Goal: Task Accomplishment & Management: Manage account settings

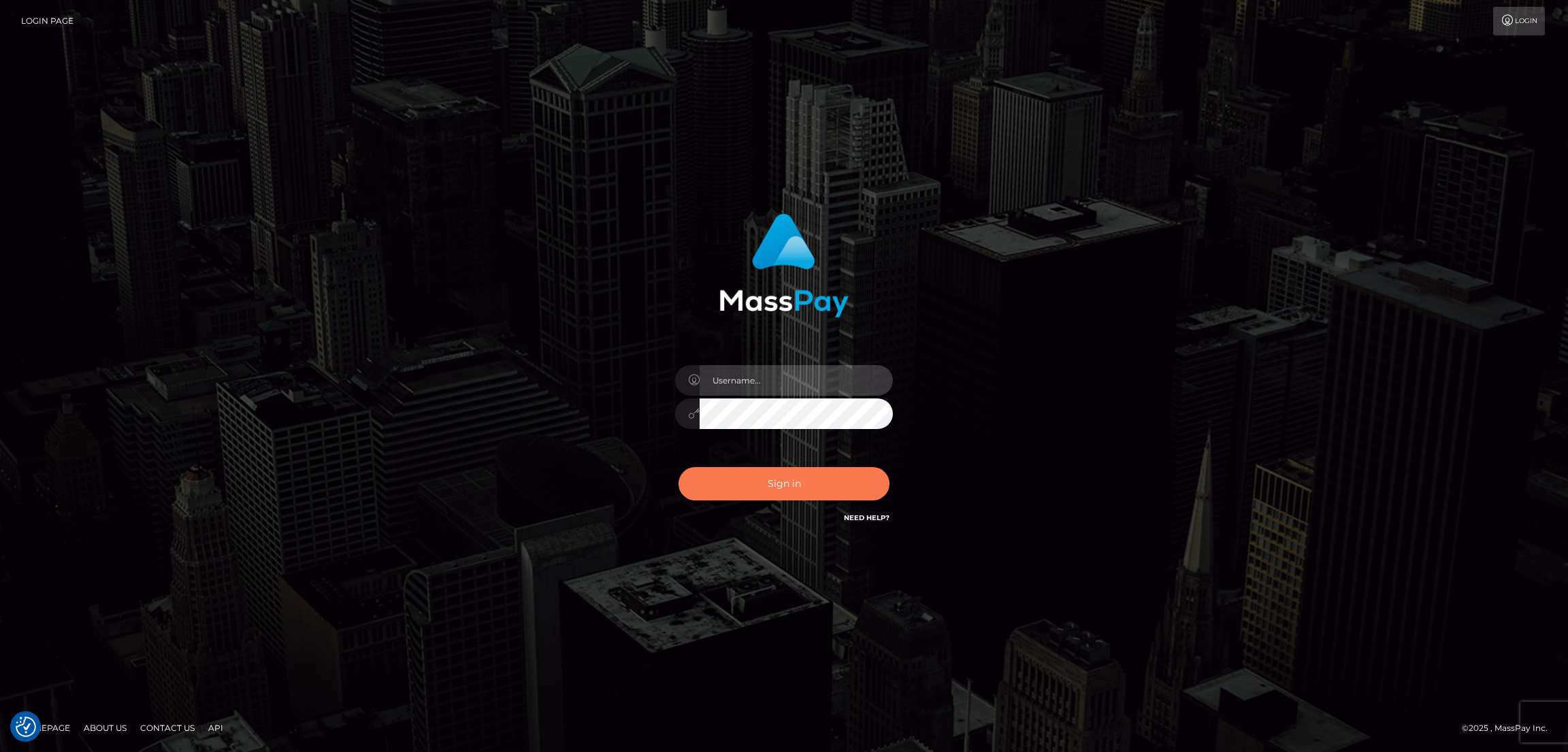
type input "by.es2"
click at [784, 485] on button "Sign in" at bounding box center [784, 484] width 211 height 33
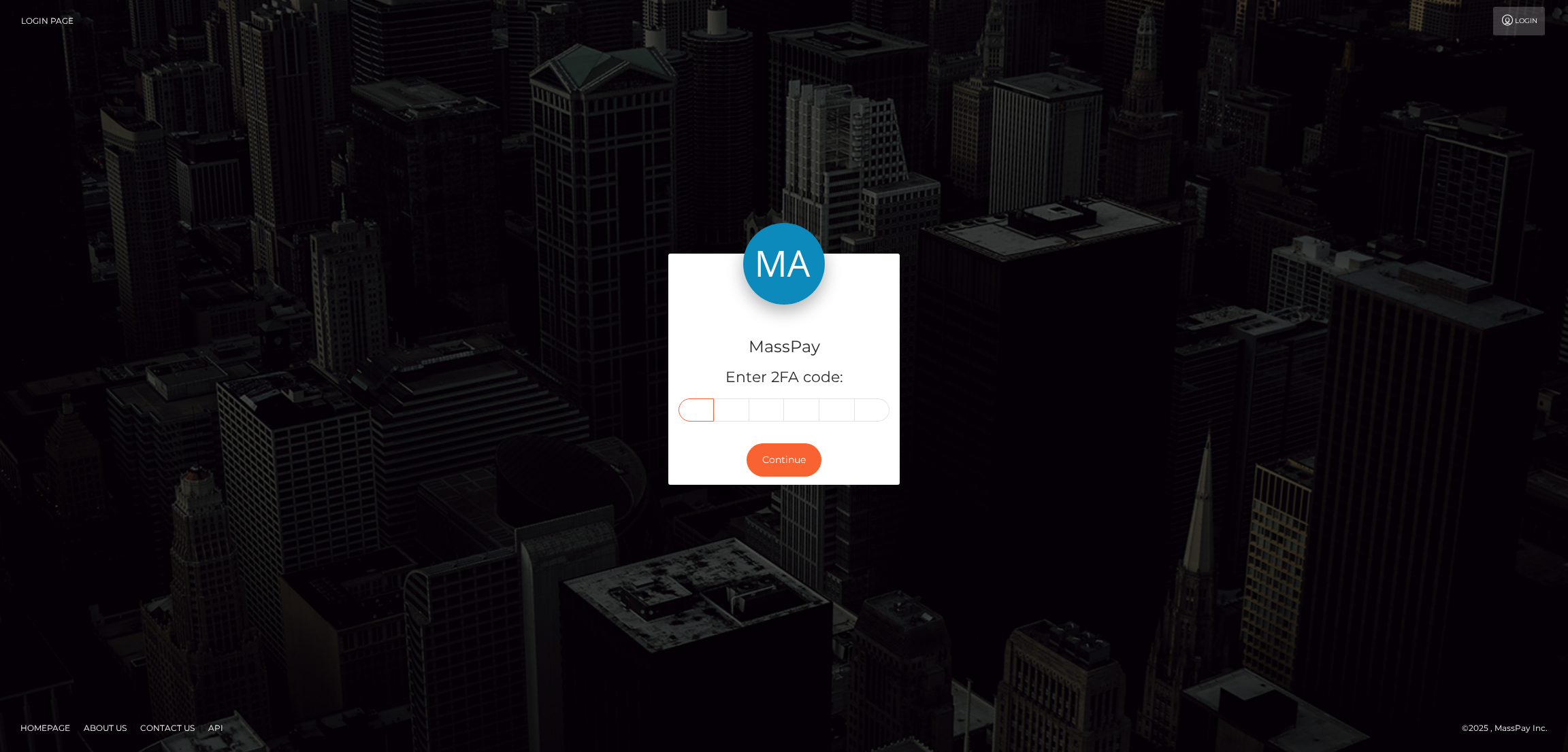
click at [712, 409] on input "text" at bounding box center [696, 410] width 36 height 24
paste input "9"
type input "9"
type input "1"
type input "6"
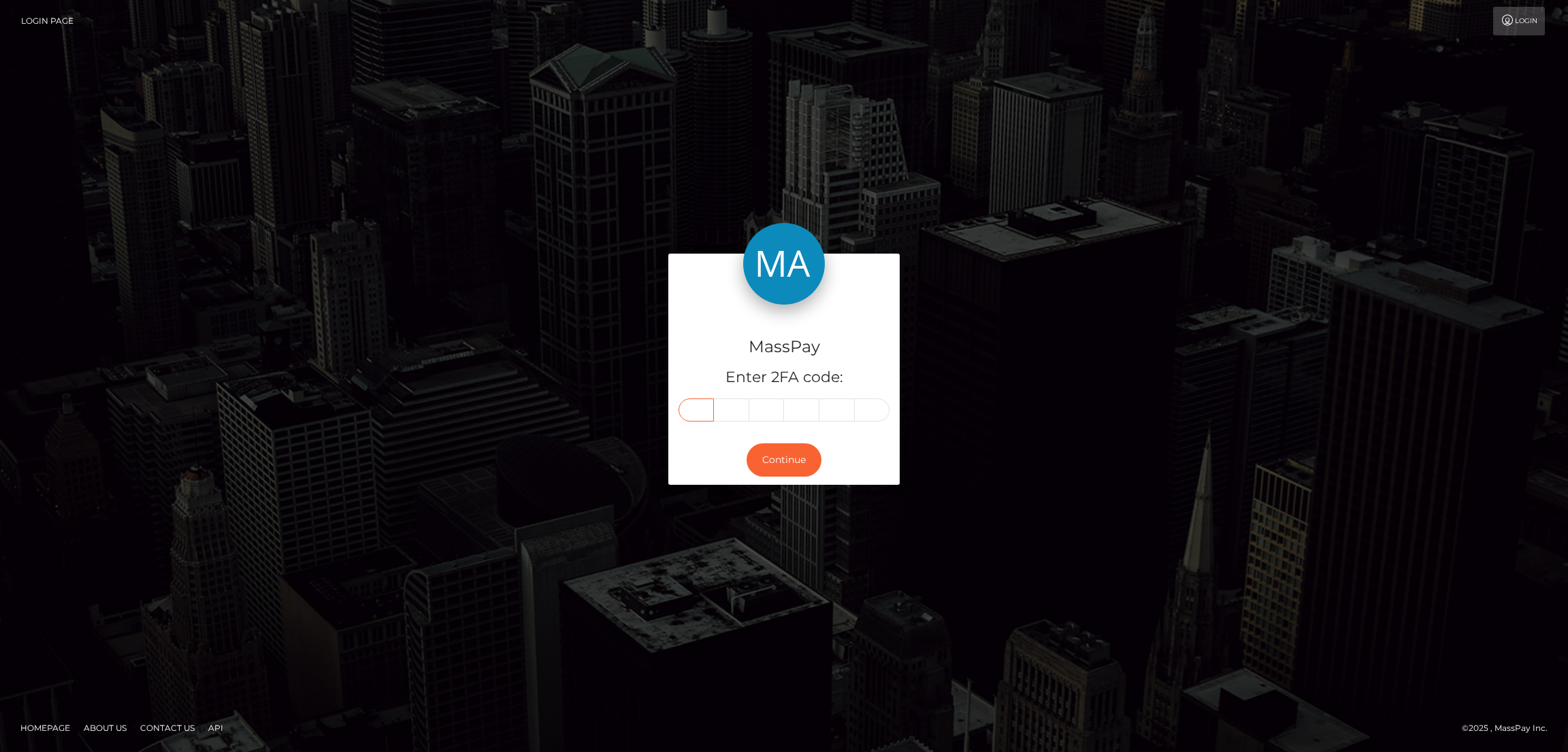
type input "3"
type input "8"
type input "1"
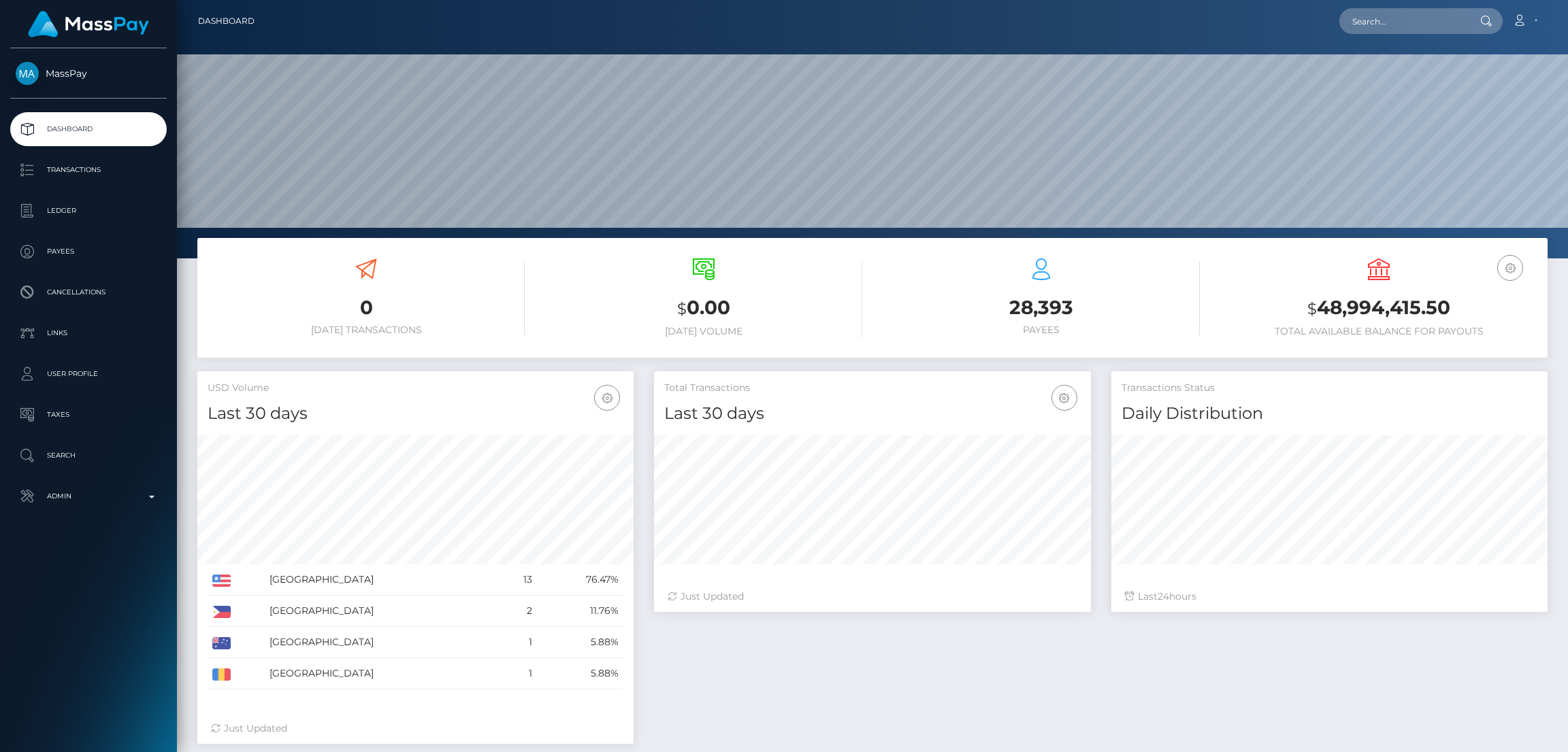
scroll to position [241, 436]
click at [1389, 14] on input "text" at bounding box center [1402, 21] width 128 height 26
paste input "diosacaliente67@gmail.com"
click at [1438, 14] on input "diosacaliente67@gmail.com" at bounding box center [1402, 21] width 128 height 26
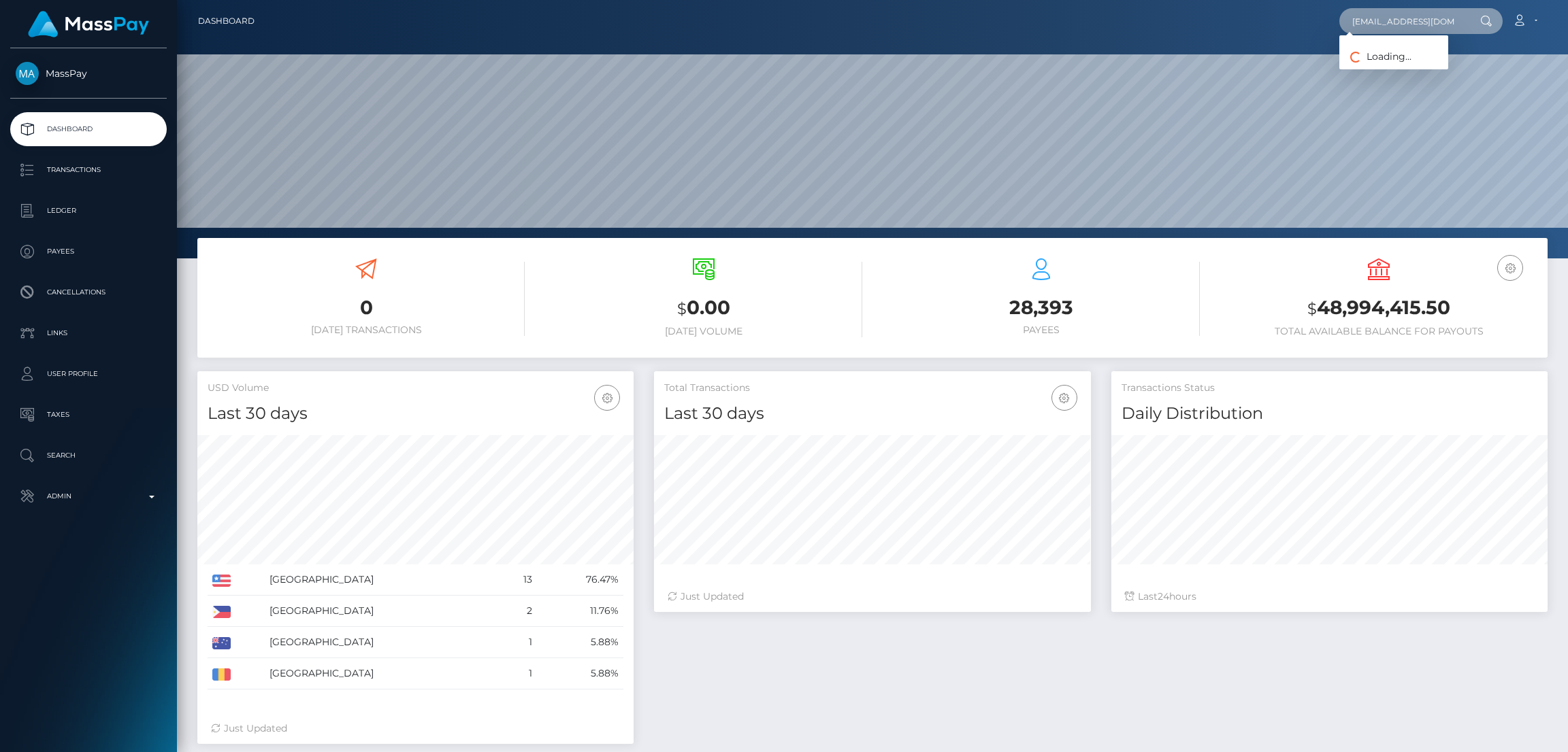
paste input "artofparker@proton"
type input "artofparker@protonmail.com"
click at [1375, 70] on link "IDA MARIE RUFF" at bounding box center [1393, 70] width 109 height 25
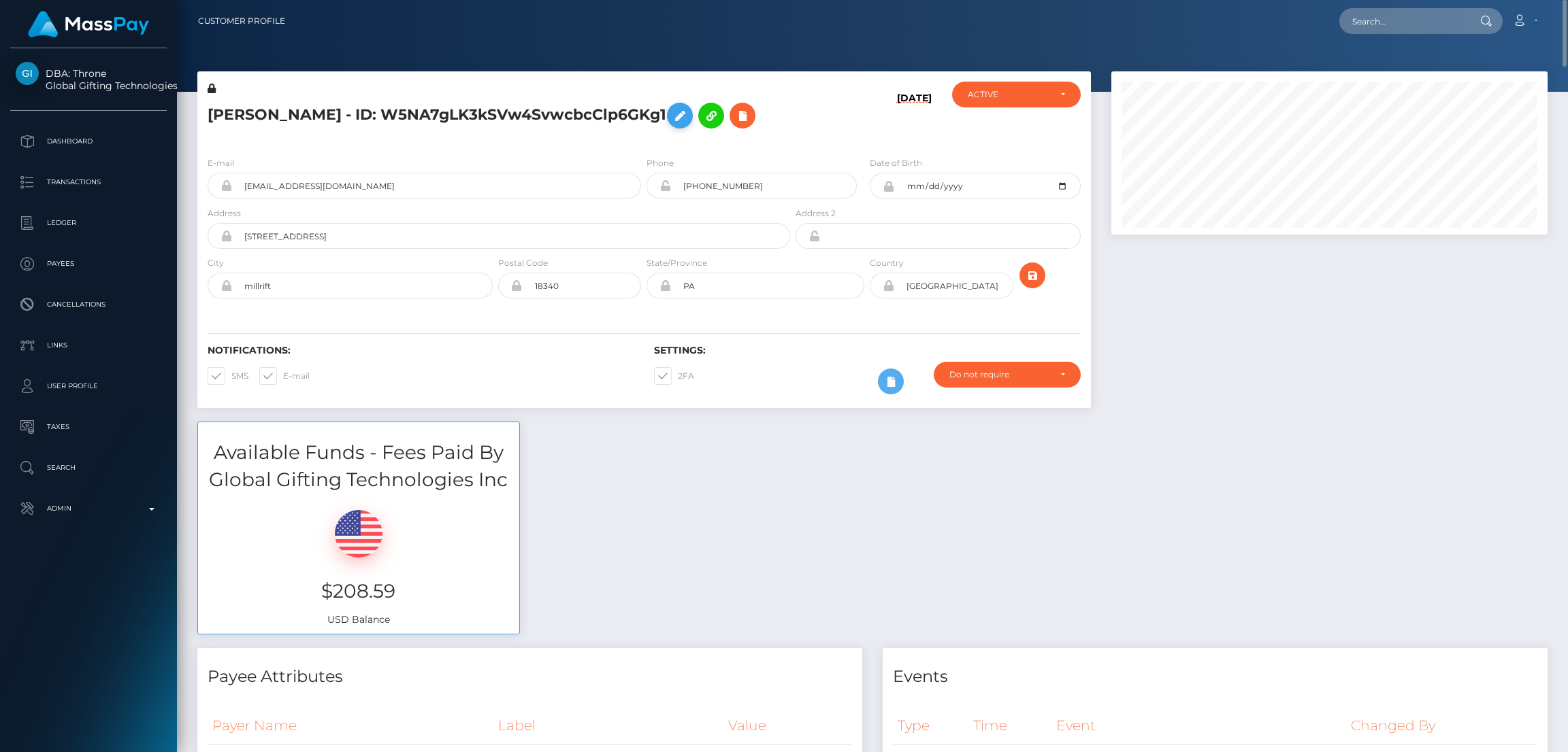
click at [682, 118] on icon at bounding box center [680, 116] width 17 height 17
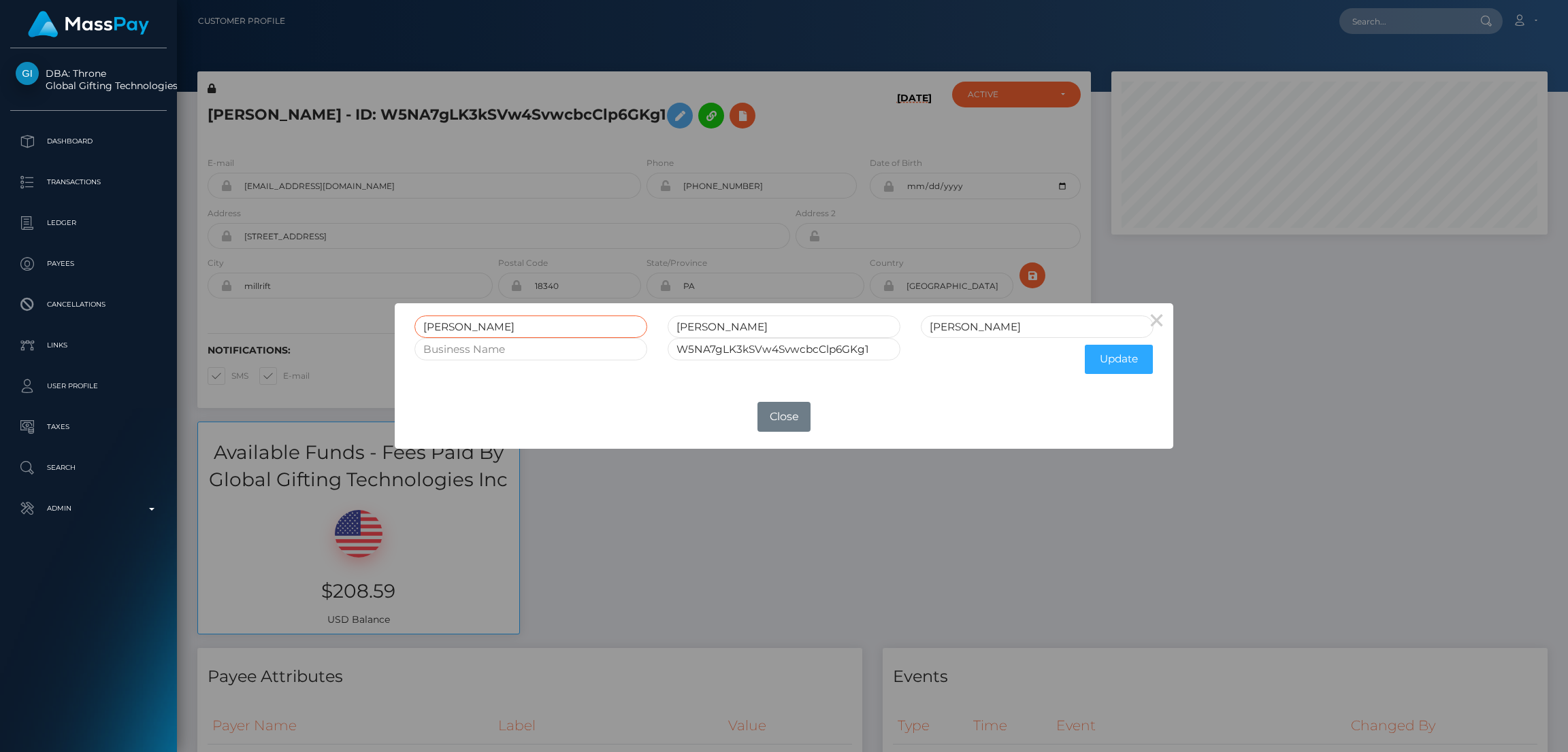
click at [438, 324] on input "IDA" at bounding box center [530, 327] width 233 height 23
click at [773, 420] on button "Close" at bounding box center [784, 417] width 53 height 30
